Goal: Task Accomplishment & Management: Use online tool/utility

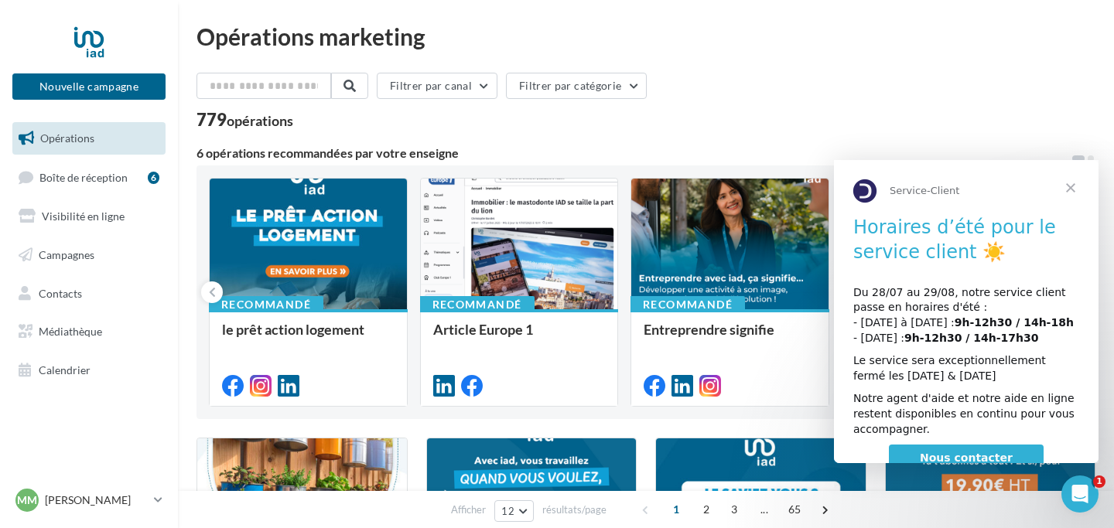
click at [1077, 189] on span "Fermer" at bounding box center [1071, 188] width 56 height 56
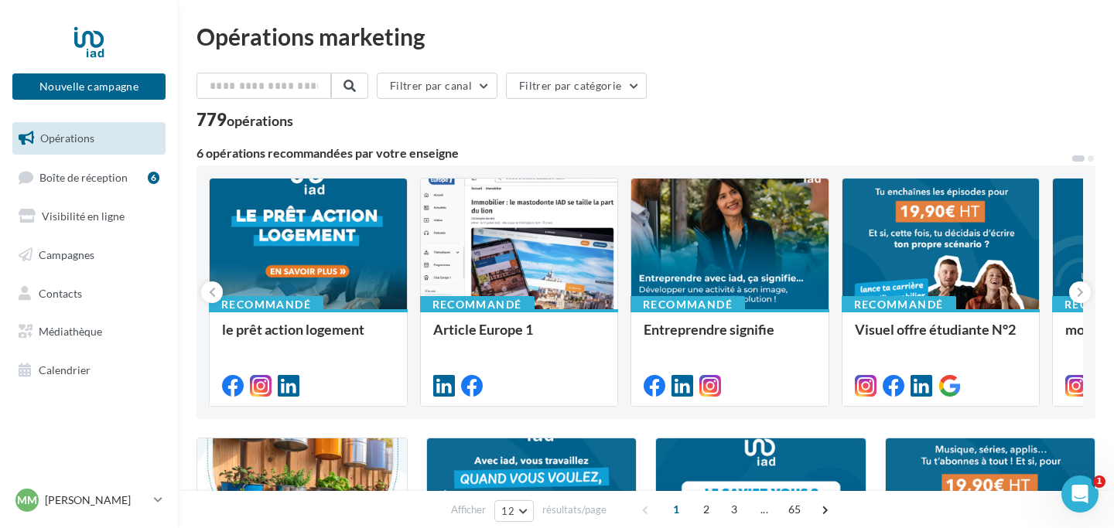
click at [958, 78] on div "Filtrer par canal Filtrer par catégorie" at bounding box center [645, 89] width 899 height 32
click at [110, 176] on span "Boîte de réception" at bounding box center [83, 176] width 88 height 13
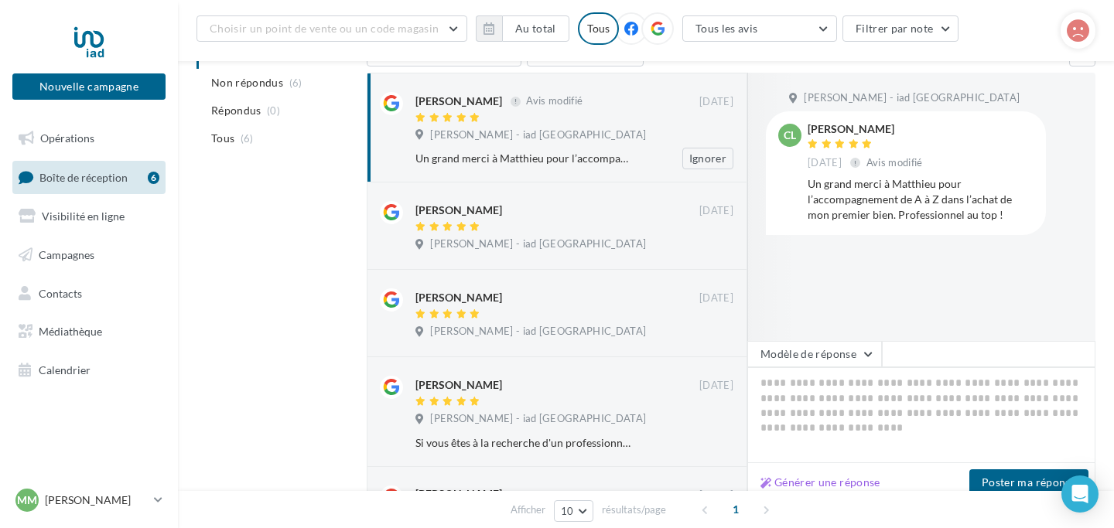
scroll to position [188, 0]
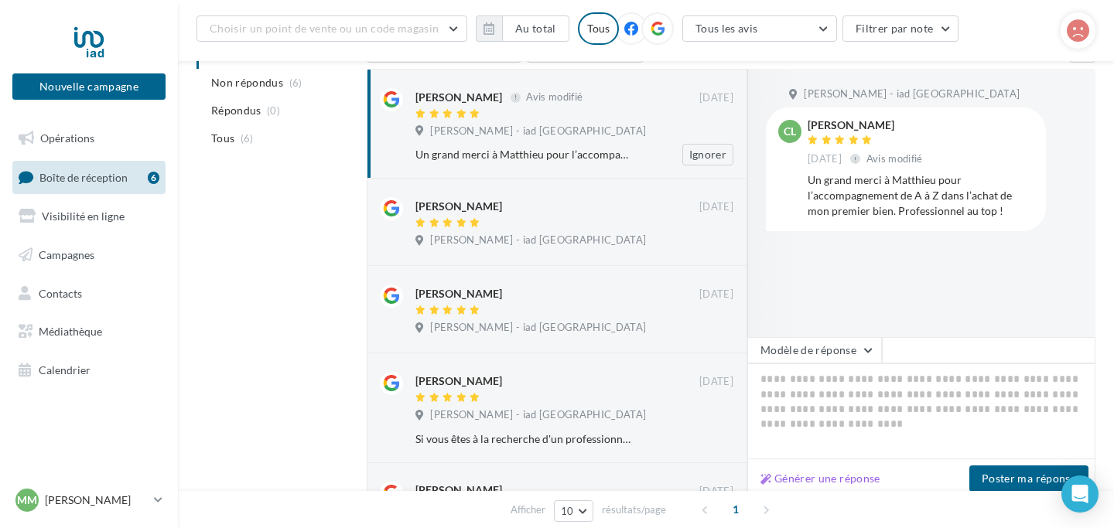
click at [609, 142] on div "[PERSON_NAME] - iad [GEOGRAPHIC_DATA]" at bounding box center [574, 133] width 318 height 17
click at [573, 249] on div "Matthieu MASSÉ - iad France" at bounding box center [574, 242] width 318 height 17
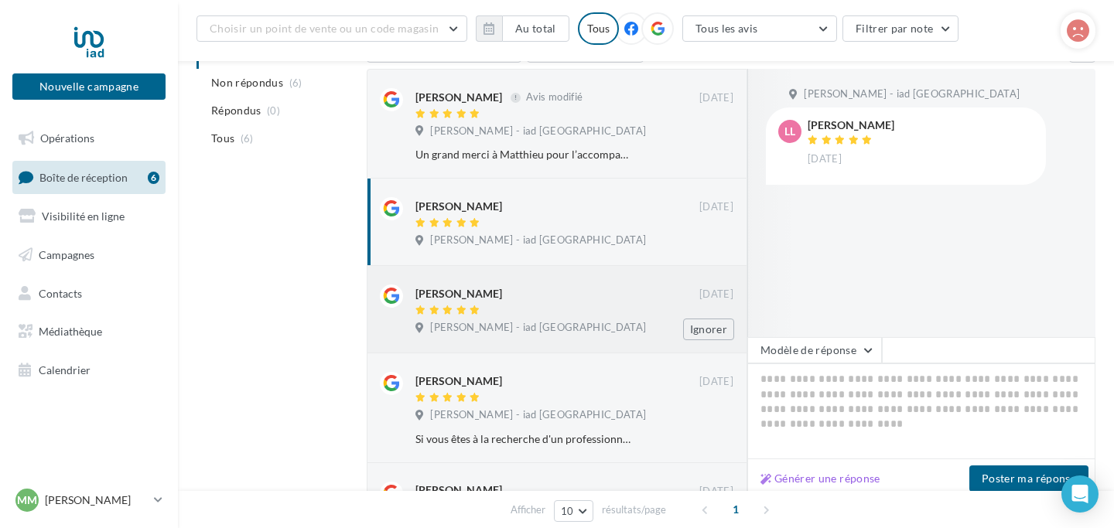
click at [574, 311] on div at bounding box center [557, 311] width 284 height 13
click at [570, 359] on div "Ludovic Chouquet 13/07/2023 Matthieu MASSÉ - iad France Si vous êtes à la reche…" at bounding box center [557, 408] width 381 height 109
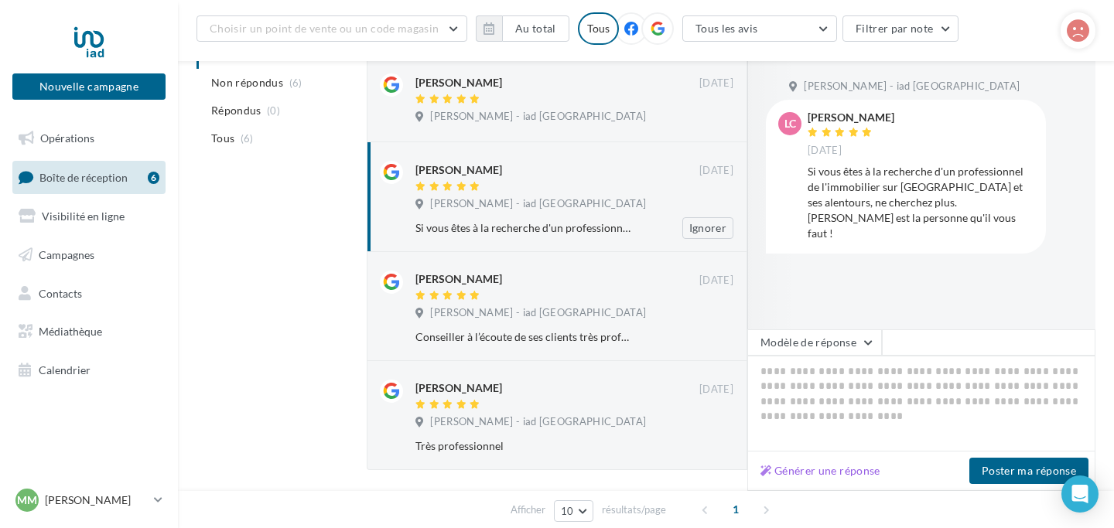
scroll to position [454, 0]
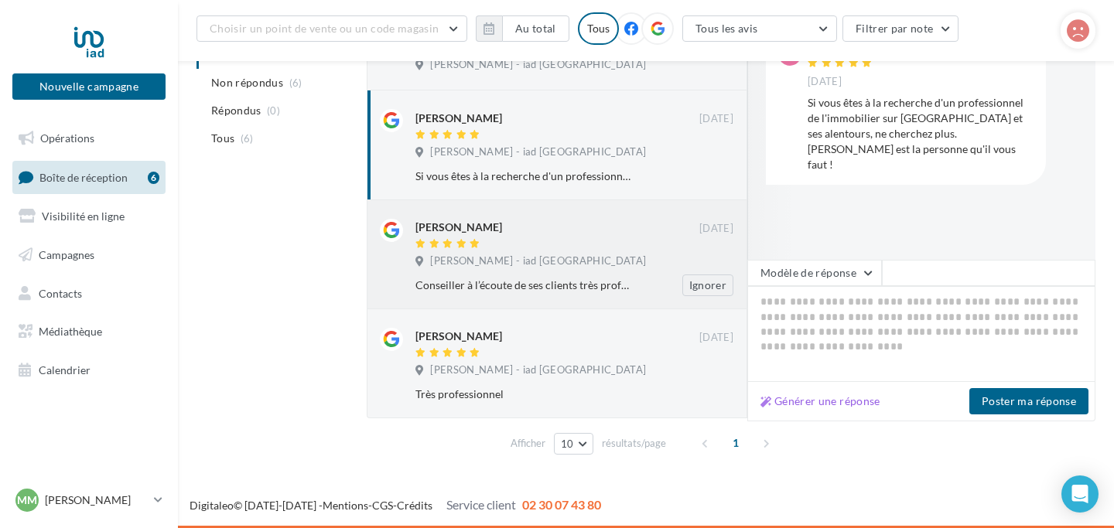
click at [572, 279] on div "Conseiller à l’écoute de ses clients très professionnel, je recommande vivement…" at bounding box center [523, 285] width 217 height 15
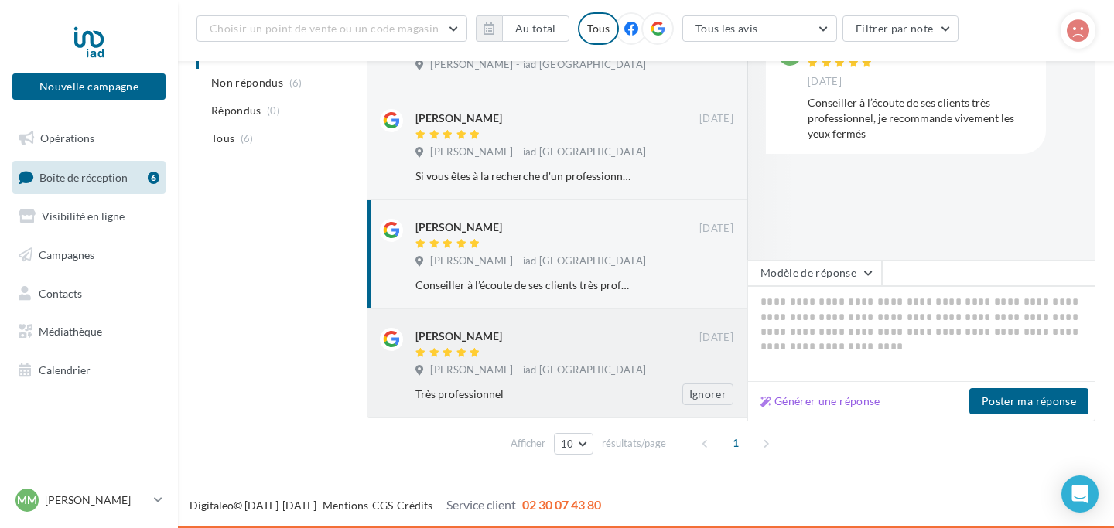
click at [569, 346] on div "Tiphanie ERNIS" at bounding box center [557, 344] width 284 height 32
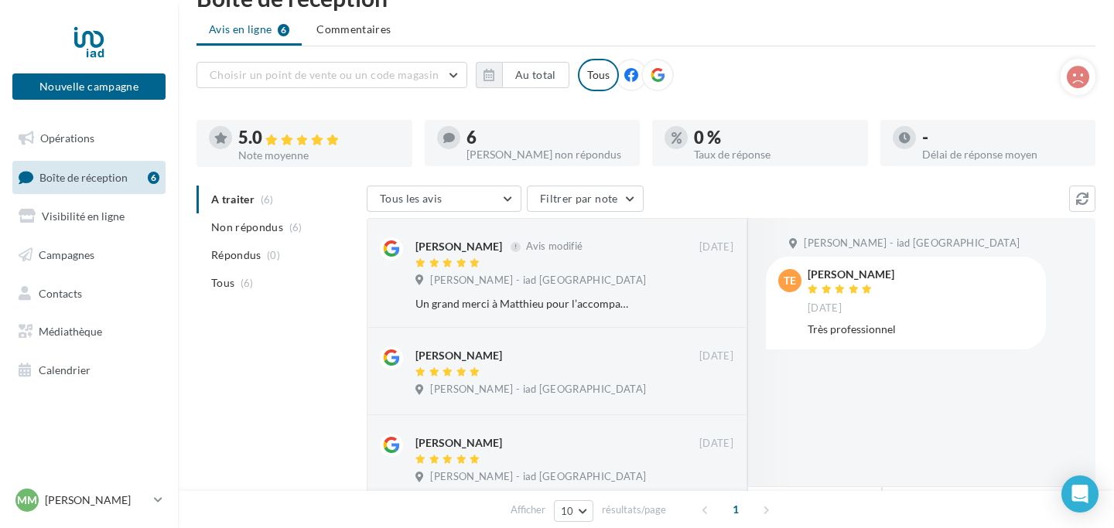
scroll to position [0, 0]
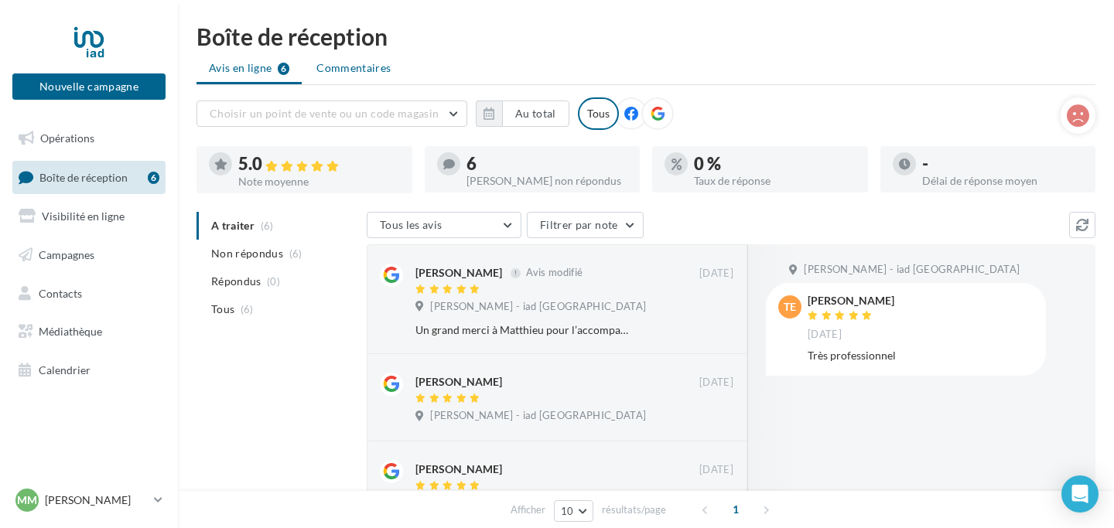
click at [369, 73] on span "Commentaires" at bounding box center [353, 67] width 74 height 15
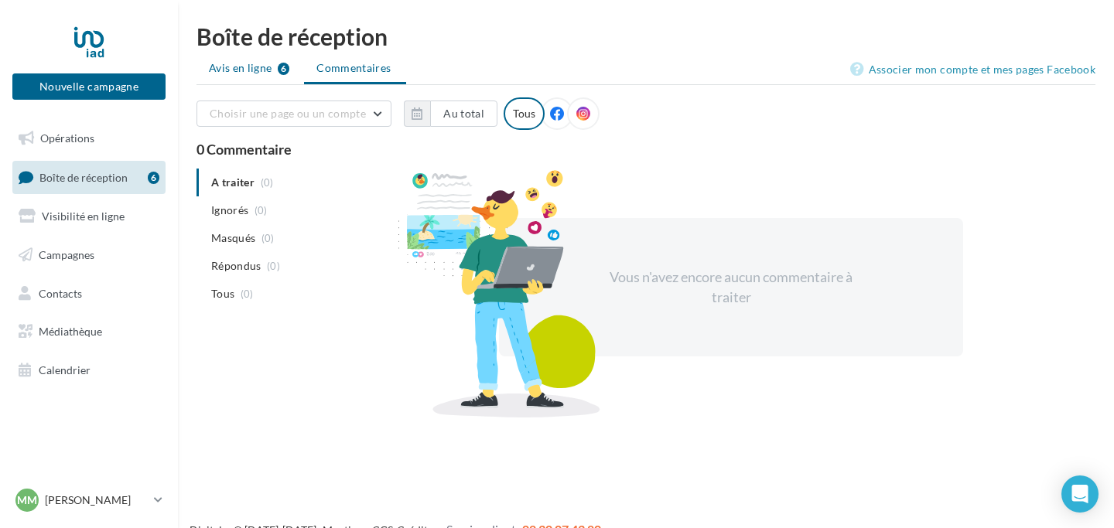
click at [246, 69] on span "Avis en ligne" at bounding box center [240, 67] width 63 height 15
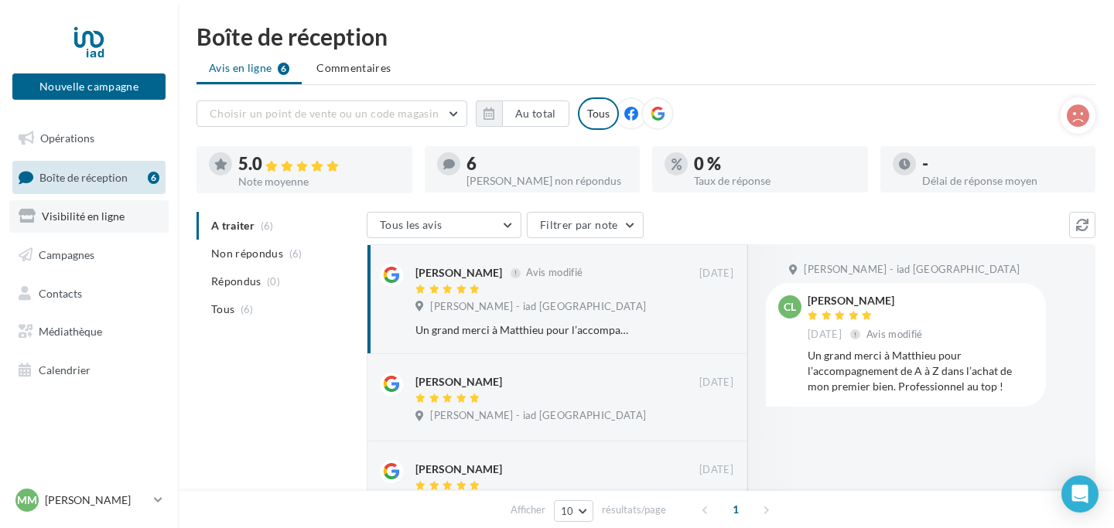
click at [64, 208] on link "Visibilité en ligne" at bounding box center [88, 216] width 159 height 32
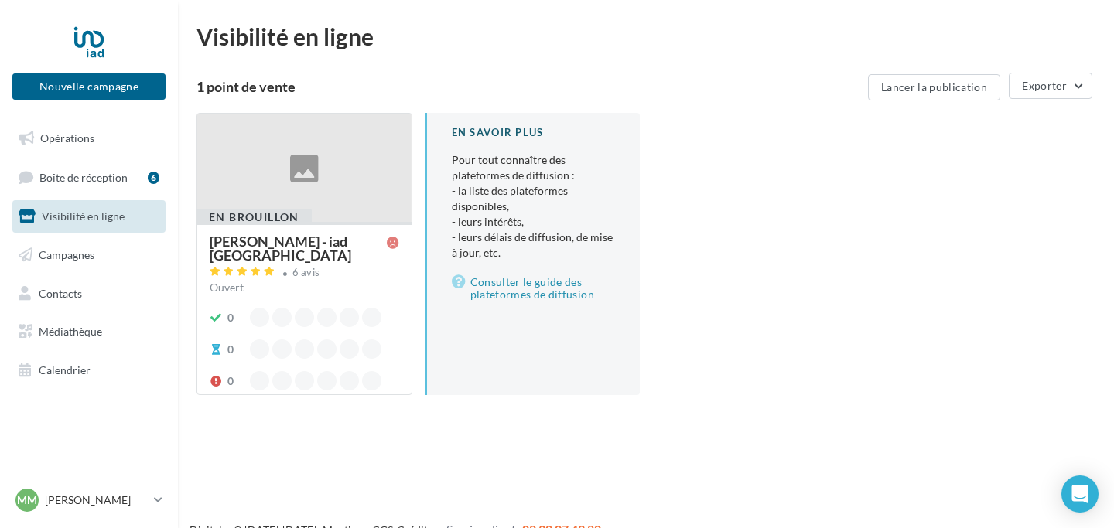
click at [293, 241] on div "[PERSON_NAME] - iad [GEOGRAPHIC_DATA]" at bounding box center [298, 248] width 177 height 28
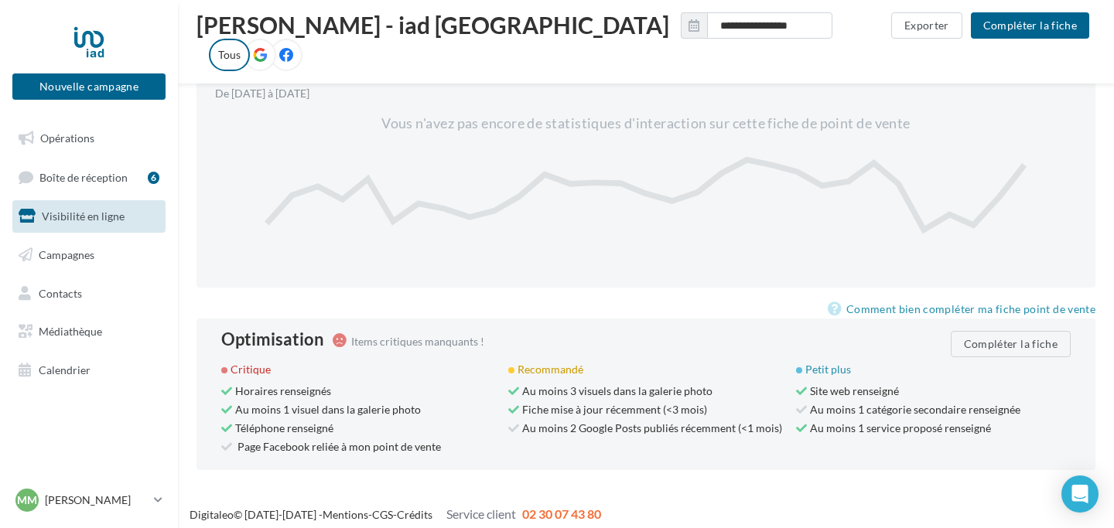
scroll to position [784, 0]
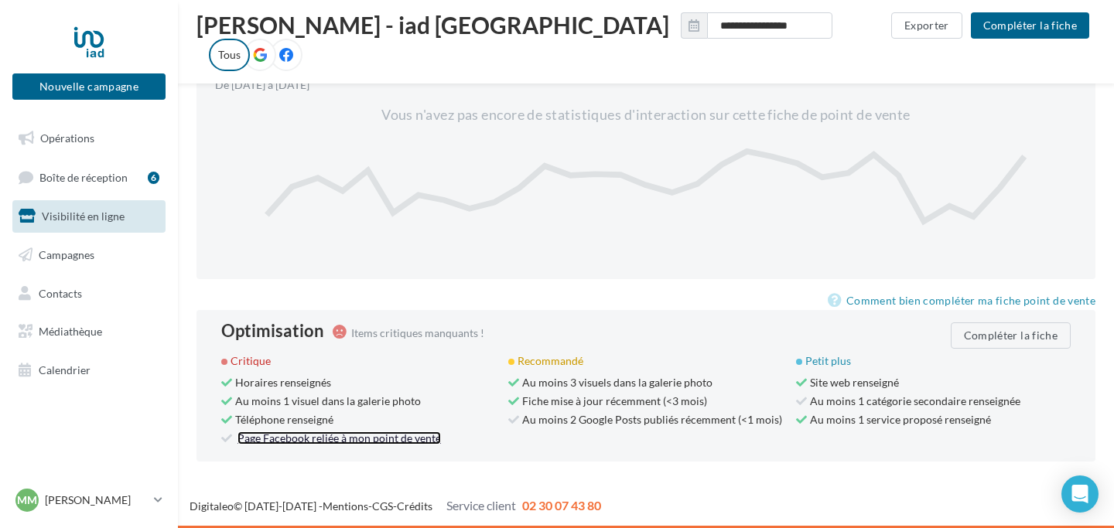
click at [298, 439] on link "Page Facebook reliée à mon point de vente" at bounding box center [338, 438] width 203 height 13
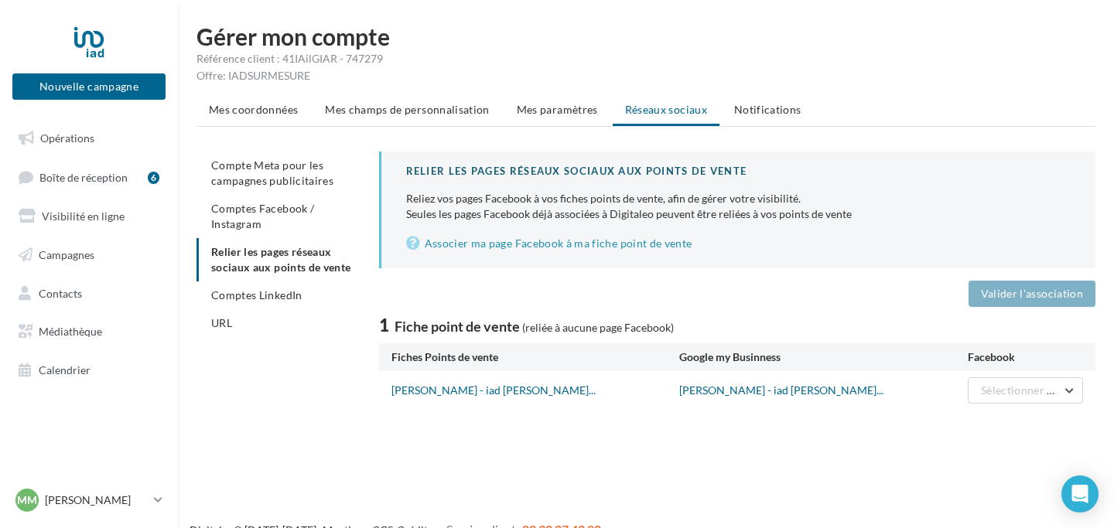
scroll to position [25, 0]
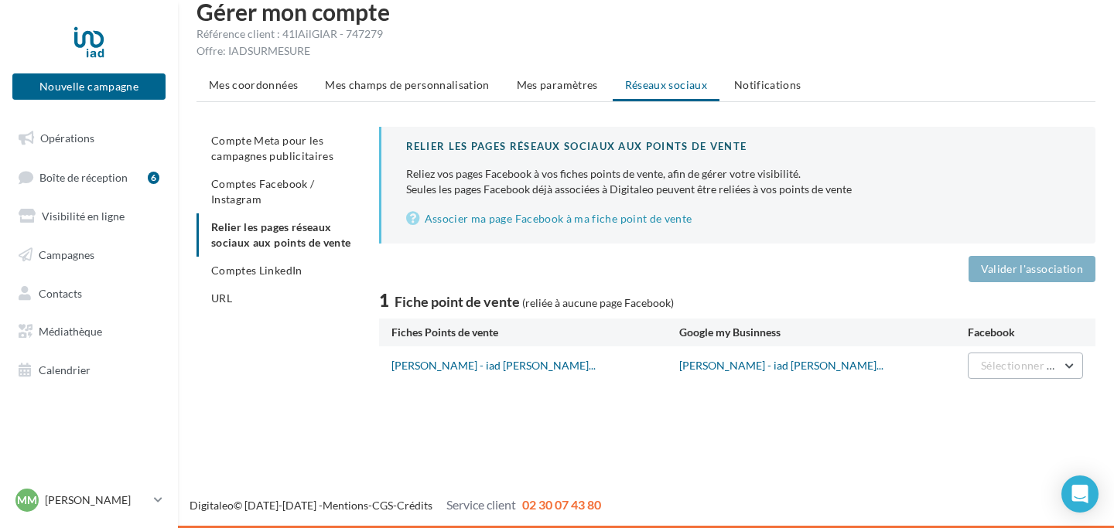
click at [1020, 362] on span "Sélectionner une page" at bounding box center [1036, 365] width 111 height 13
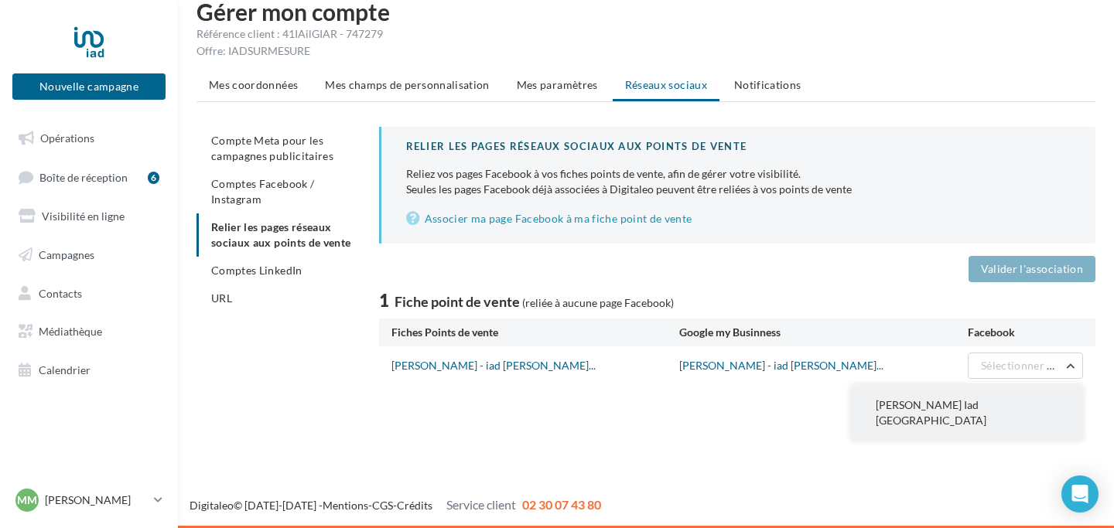
click at [979, 401] on span "Matthieu Massé Iad France" at bounding box center [931, 412] width 111 height 29
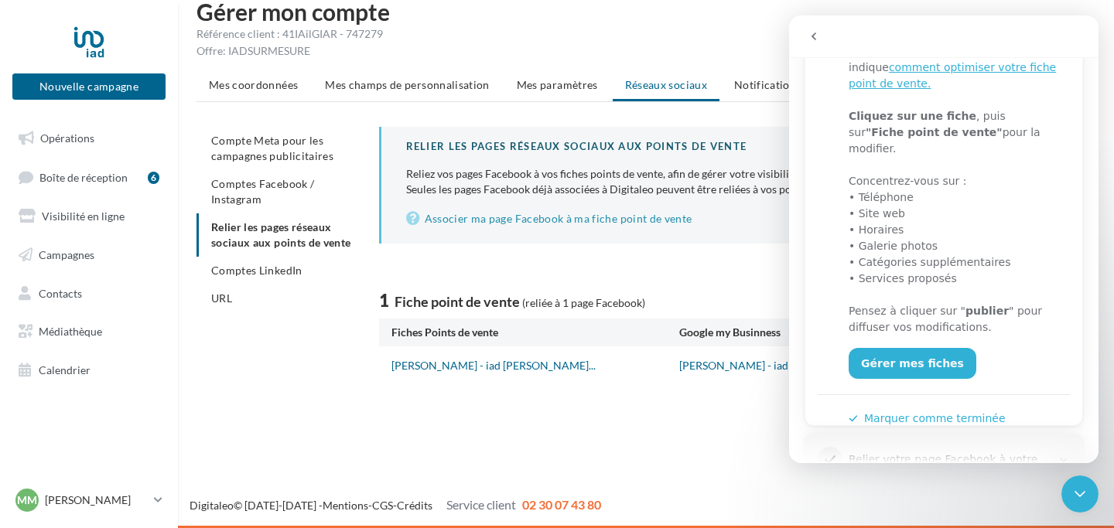
scroll to position [426, 0]
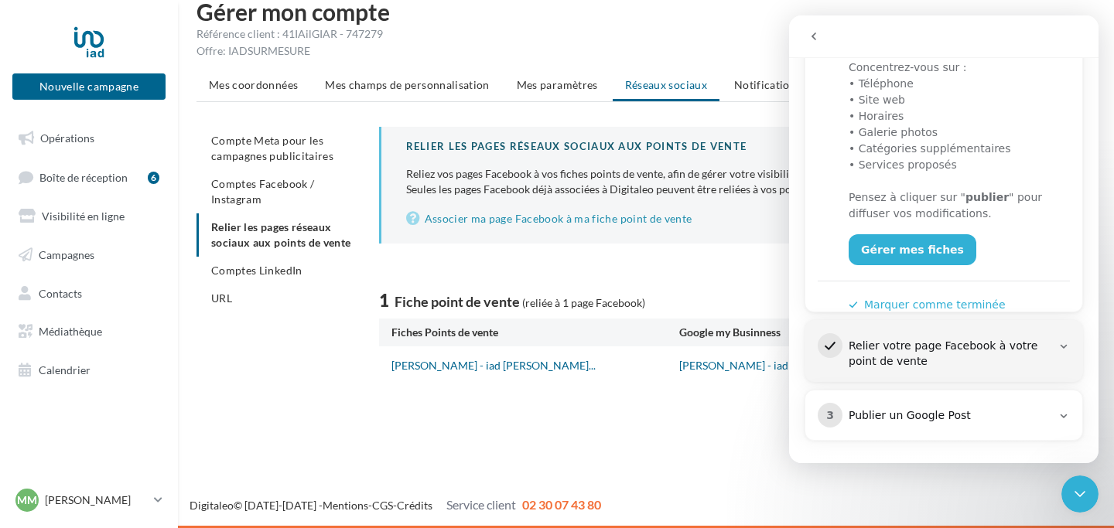
click at [904, 297] on button "Marquer comme terminée" at bounding box center [927, 305] width 157 height 16
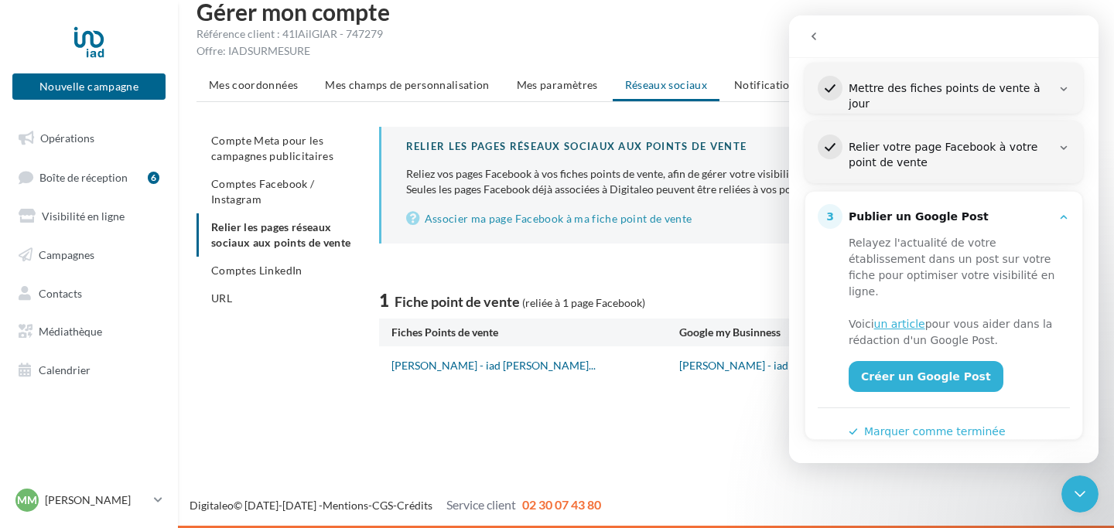
scroll to position [205, 0]
click at [908, 318] on link "un article" at bounding box center [899, 324] width 51 height 12
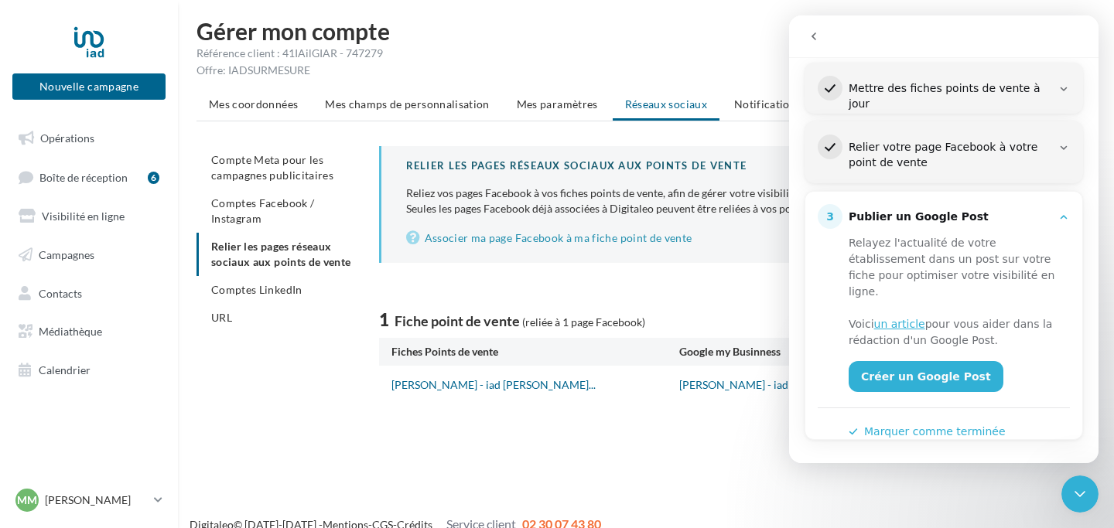
scroll to position [3, 0]
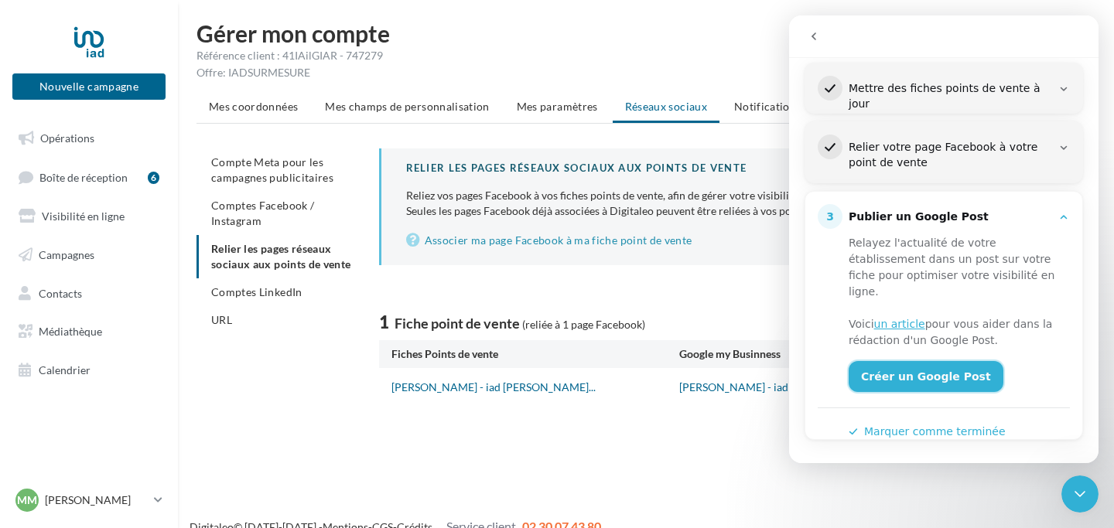
click at [934, 361] on link "Créer un Google Post" at bounding box center [926, 376] width 155 height 31
